Goal: Information Seeking & Learning: Stay updated

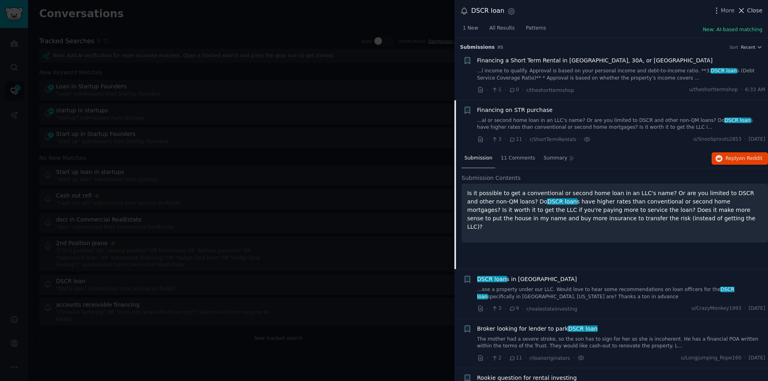
scroll to position [62, 0]
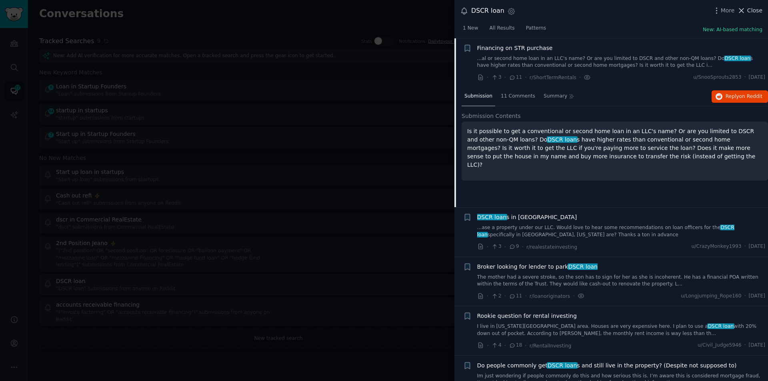
click at [754, 11] on span "Close" at bounding box center [754, 10] width 15 height 8
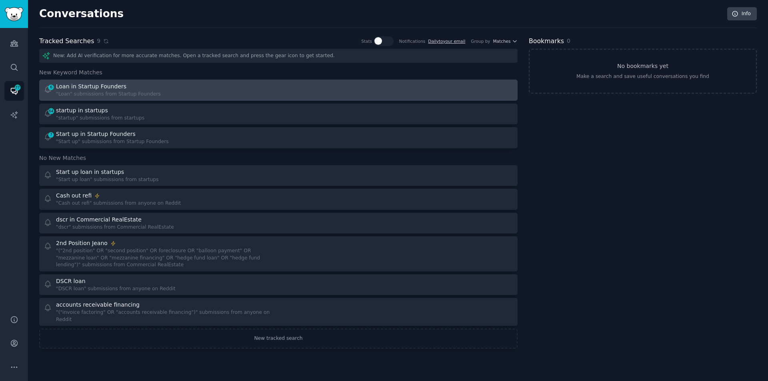
click at [113, 86] on div "Loan in Startup Founders" at bounding box center [91, 86] width 70 height 8
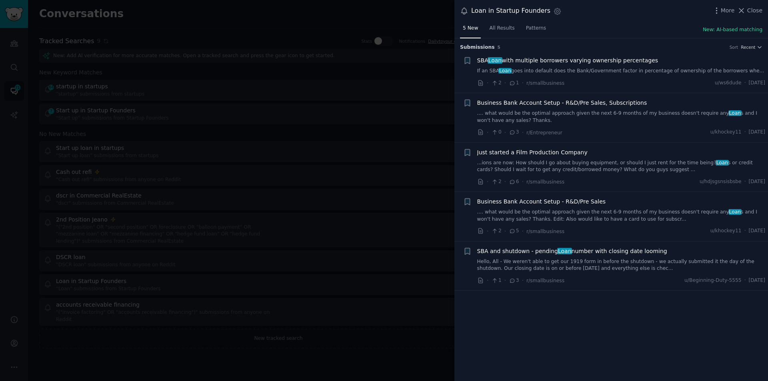
click at [753, 6] on div "More Close" at bounding box center [738, 11] width 50 height 10
click at [753, 7] on span "Close" at bounding box center [754, 10] width 15 height 8
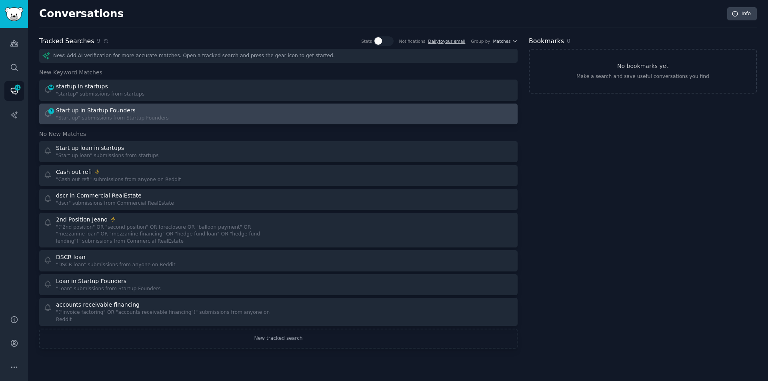
click at [172, 111] on div "7 Start up in Startup Founders "Start up" submissions from Startup Founders" at bounding box center [159, 114] width 230 height 16
